Goal: Information Seeking & Learning: Find specific fact

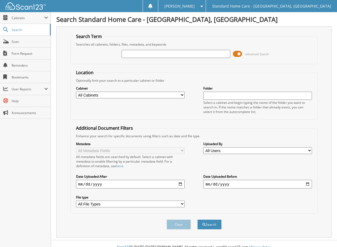
click at [163, 54] on input "text" at bounding box center [176, 54] width 109 height 8
type input "cottles"
click at [218, 224] on button "Search" at bounding box center [209, 225] width 24 height 10
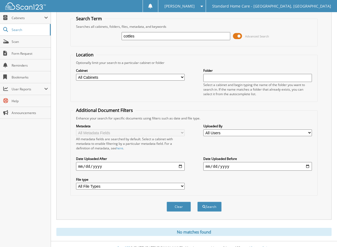
scroll to position [26, 0]
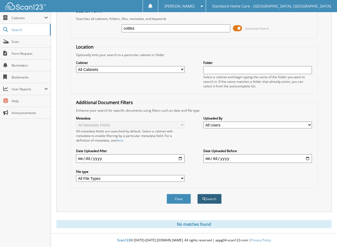
click at [203, 199] on span "submit" at bounding box center [204, 198] width 3 height 3
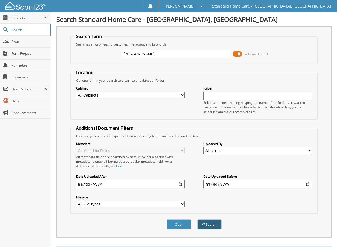
type input "[PERSON_NAME]"
click at [216, 227] on button "Search" at bounding box center [209, 225] width 24 height 10
